Goal: Check status: Check status

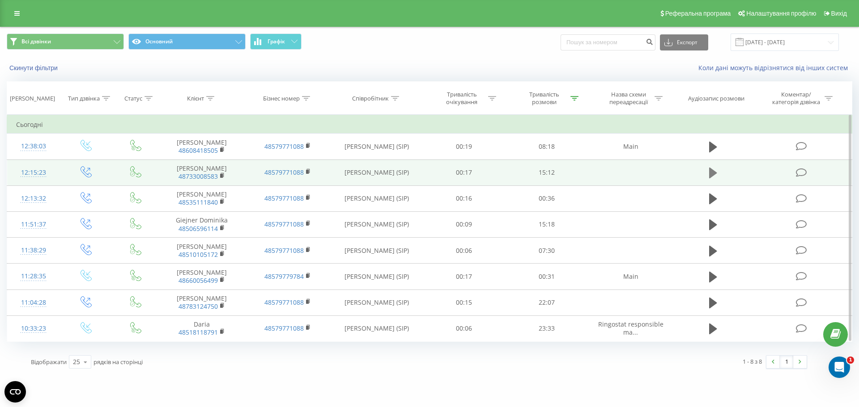
click at [710, 171] on icon at bounding box center [713, 173] width 8 height 11
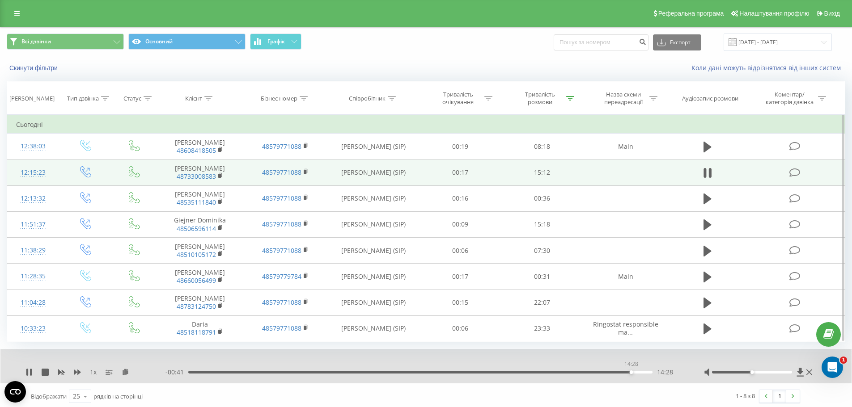
drag, startPoint x: 188, startPoint y: 372, endPoint x: 631, endPoint y: 373, distance: 442.7
click at [631, 373] on div "14:28" at bounding box center [632, 373] width 4 height 4
click at [28, 372] on icon at bounding box center [27, 372] width 2 height 7
